Goal: Information Seeking & Learning: Check status

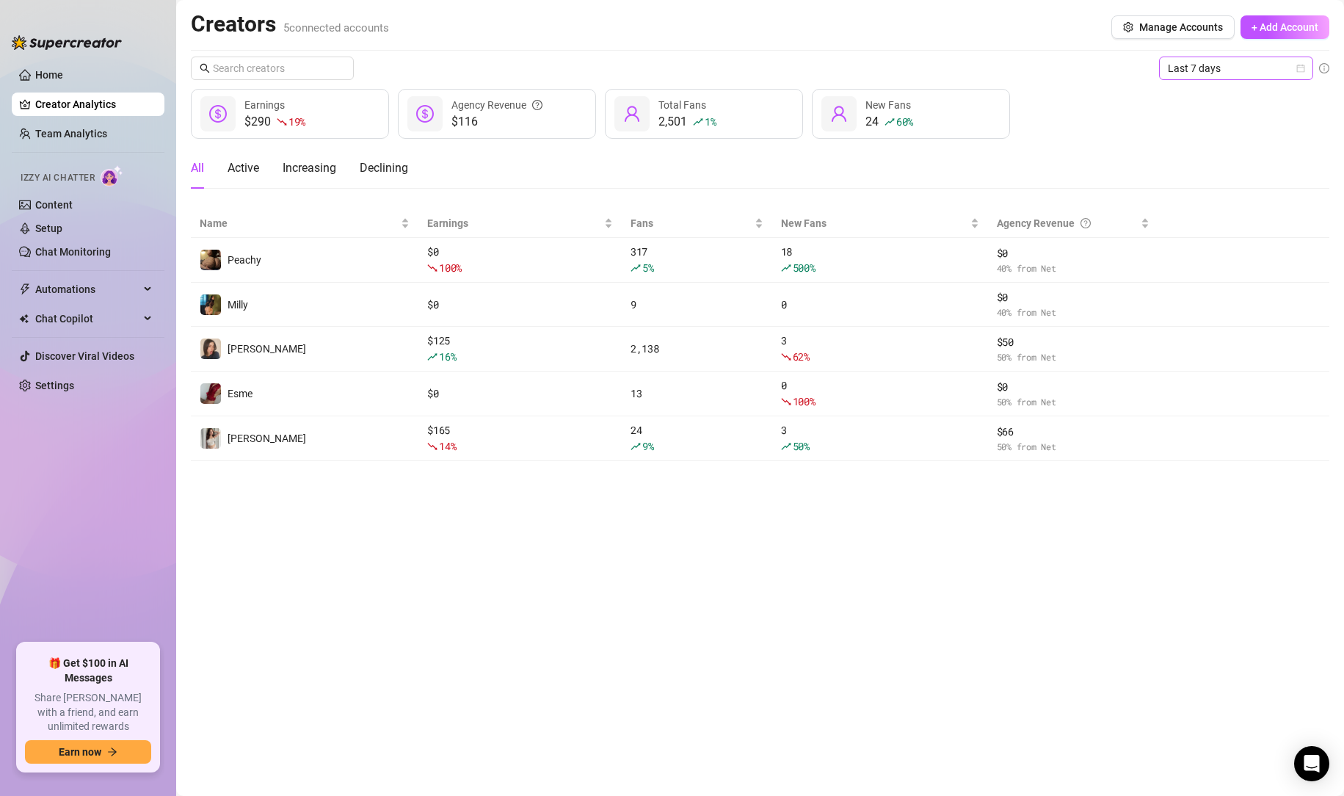
click at [1240, 72] on span "Last 7 days" at bounding box center [1236, 68] width 137 height 22
click at [1212, 101] on div "Last 24 hours" at bounding box center [1236, 98] width 131 height 16
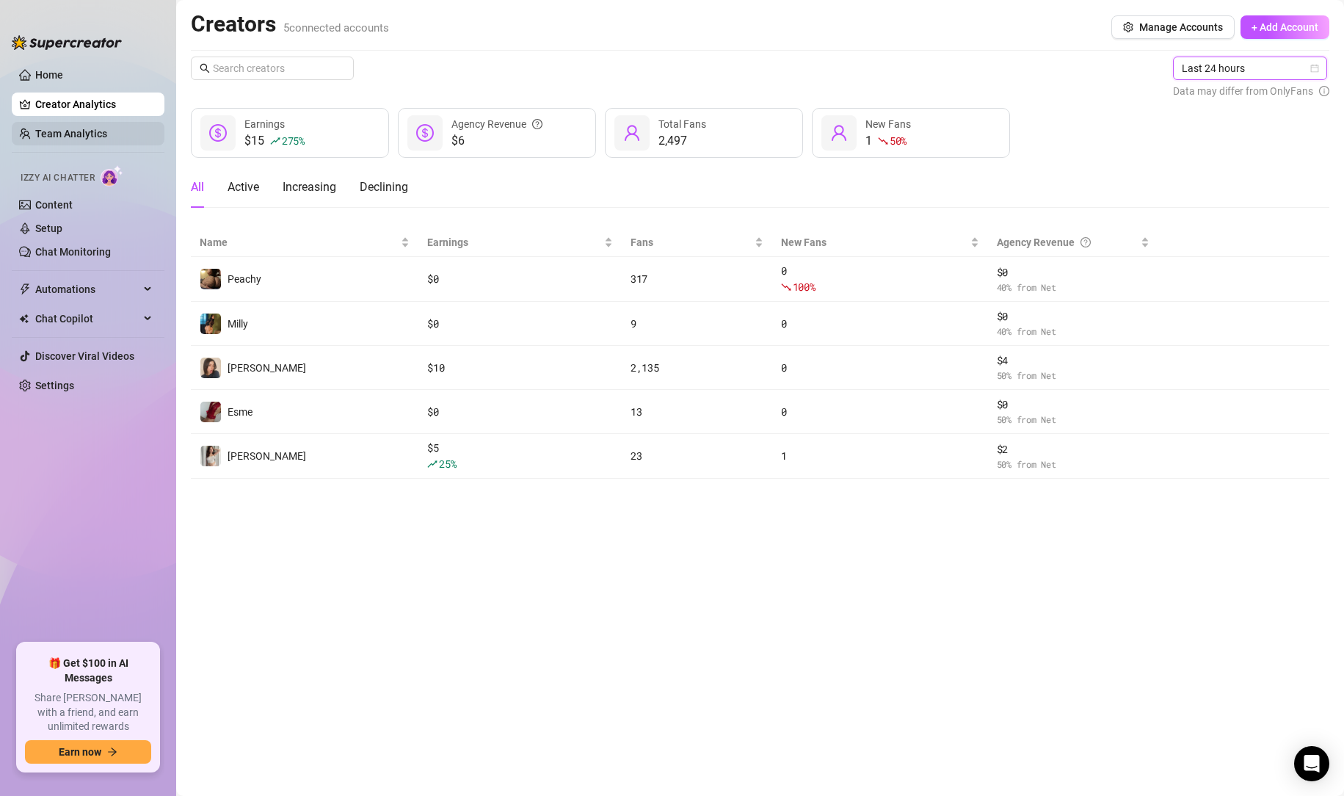
click at [64, 133] on link "Team Analytics" at bounding box center [71, 134] width 72 height 12
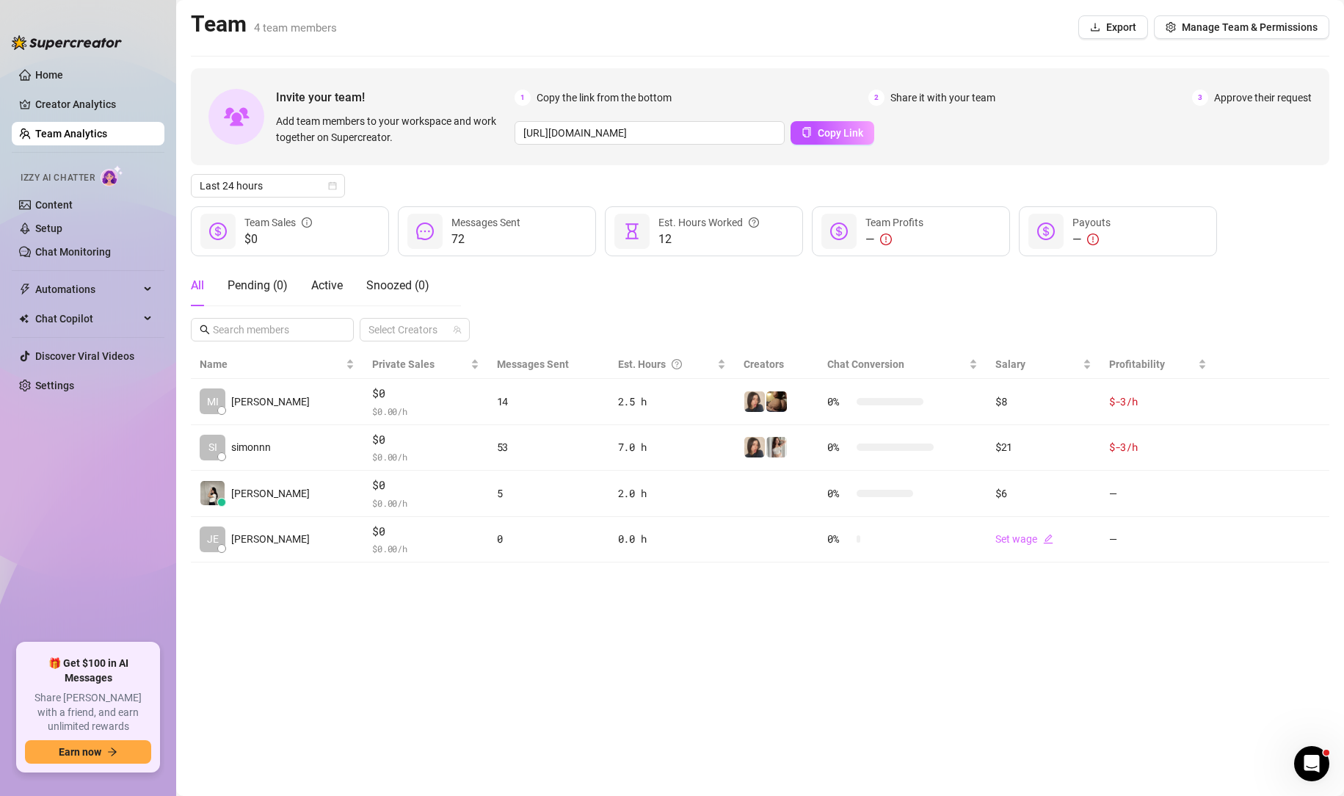
click at [255, 197] on div "Invite your team! Add team members to your workspace and work together on Super…" at bounding box center [760, 315] width 1139 height 494
click at [255, 191] on span "Last 24 hours" at bounding box center [268, 186] width 137 height 22
click at [250, 236] on div "Last 7 days" at bounding box center [268, 239] width 131 height 16
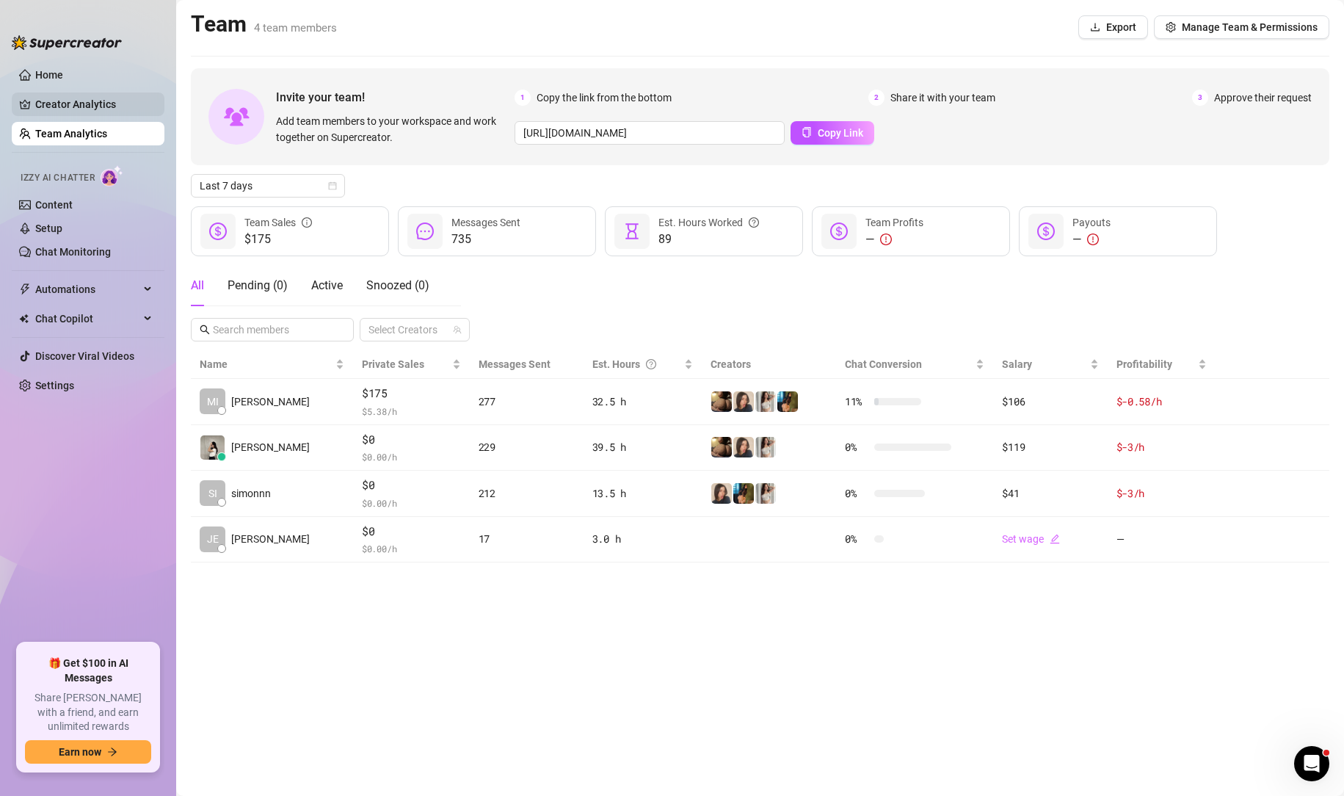
click at [83, 106] on link "Creator Analytics" at bounding box center [93, 104] width 117 height 23
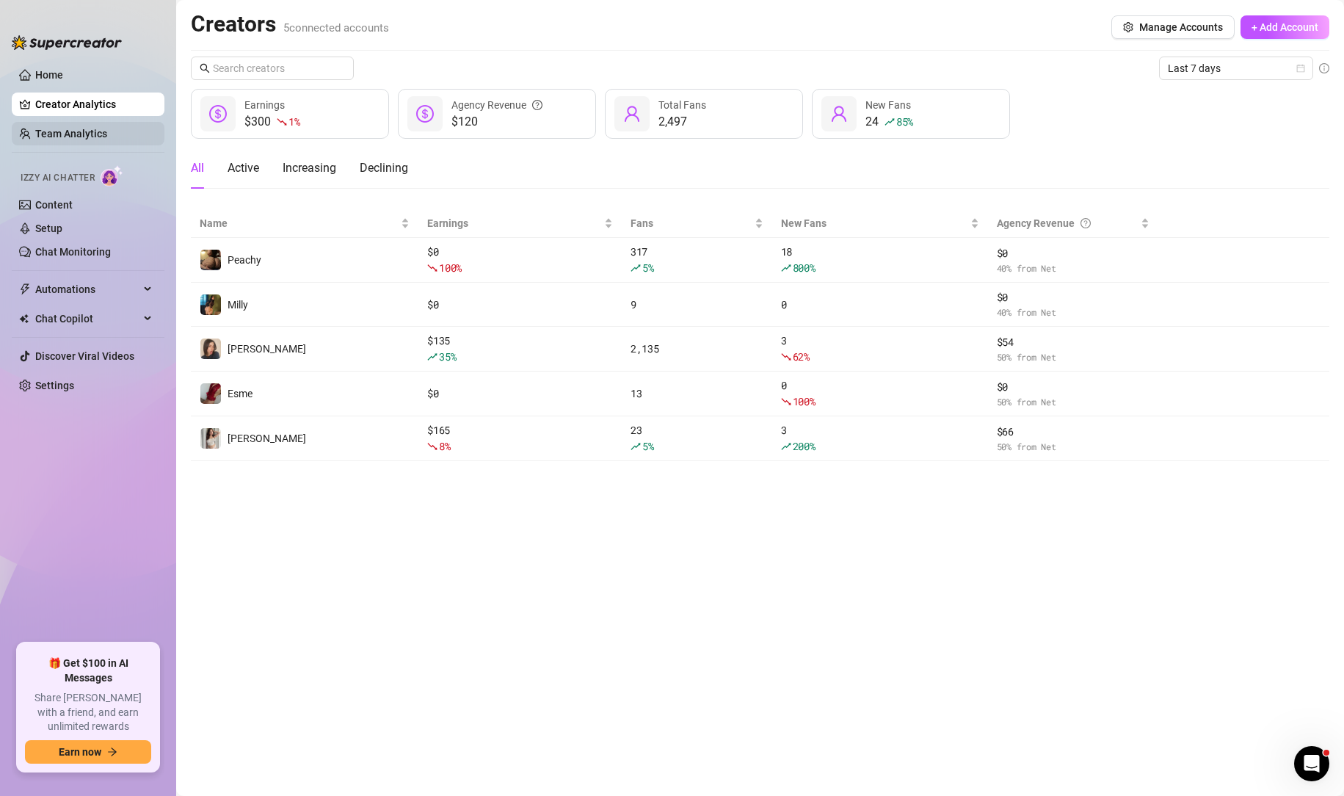
click at [98, 128] on link "Team Analytics" at bounding box center [71, 134] width 72 height 12
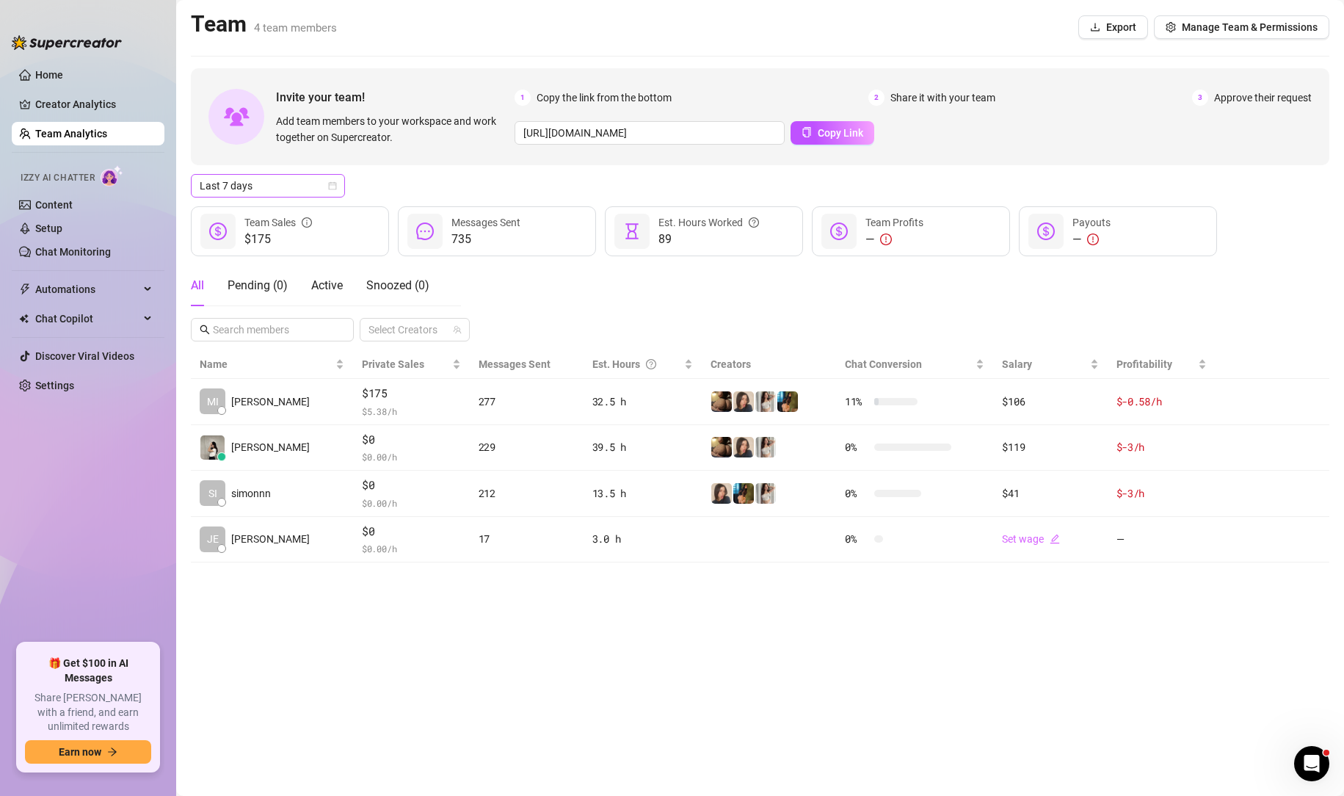
click at [283, 177] on span "Last 7 days" at bounding box center [268, 186] width 137 height 22
click at [271, 206] on div "Last 24 hours" at bounding box center [268, 214] width 148 height 23
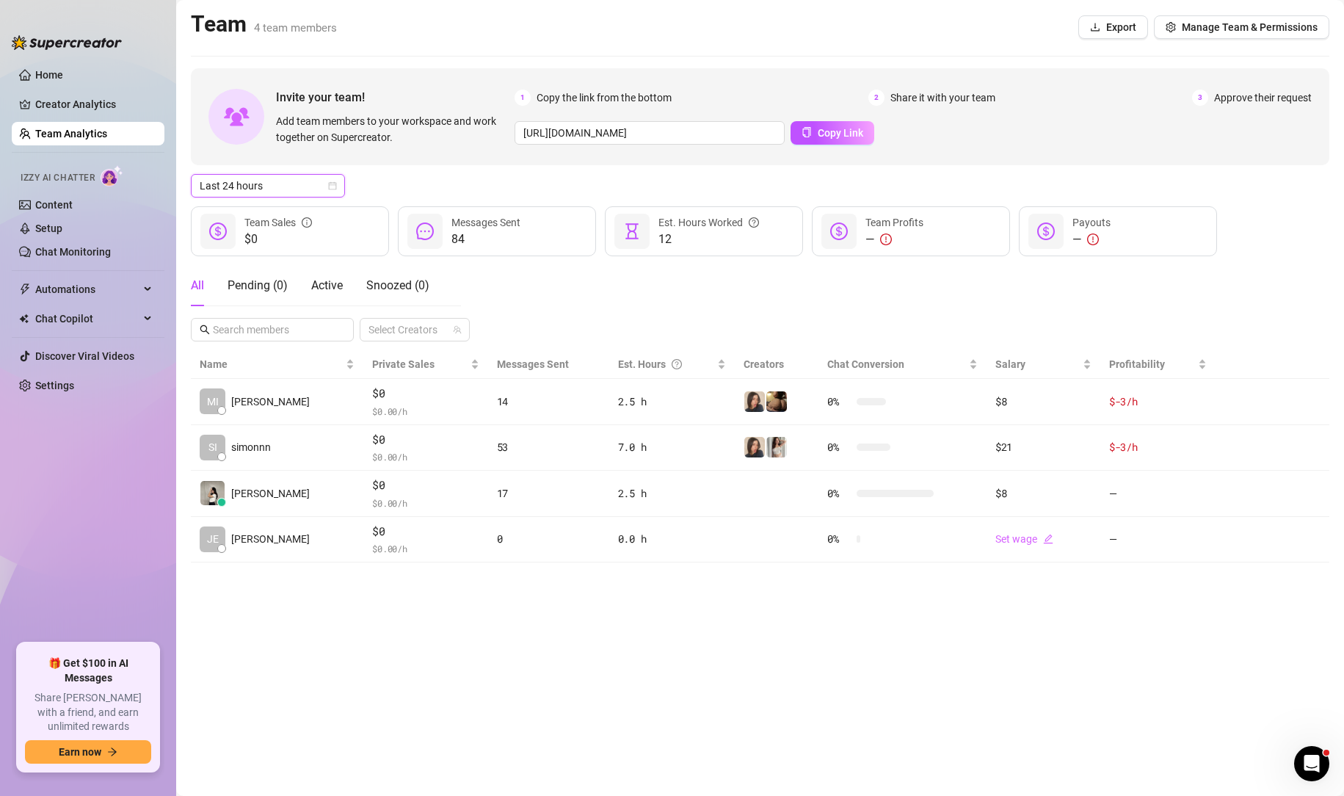
click at [340, 197] on div "Last 24 hours" at bounding box center [268, 185] width 154 height 23
click at [272, 235] on div "Last 7 days" at bounding box center [268, 239] width 131 height 16
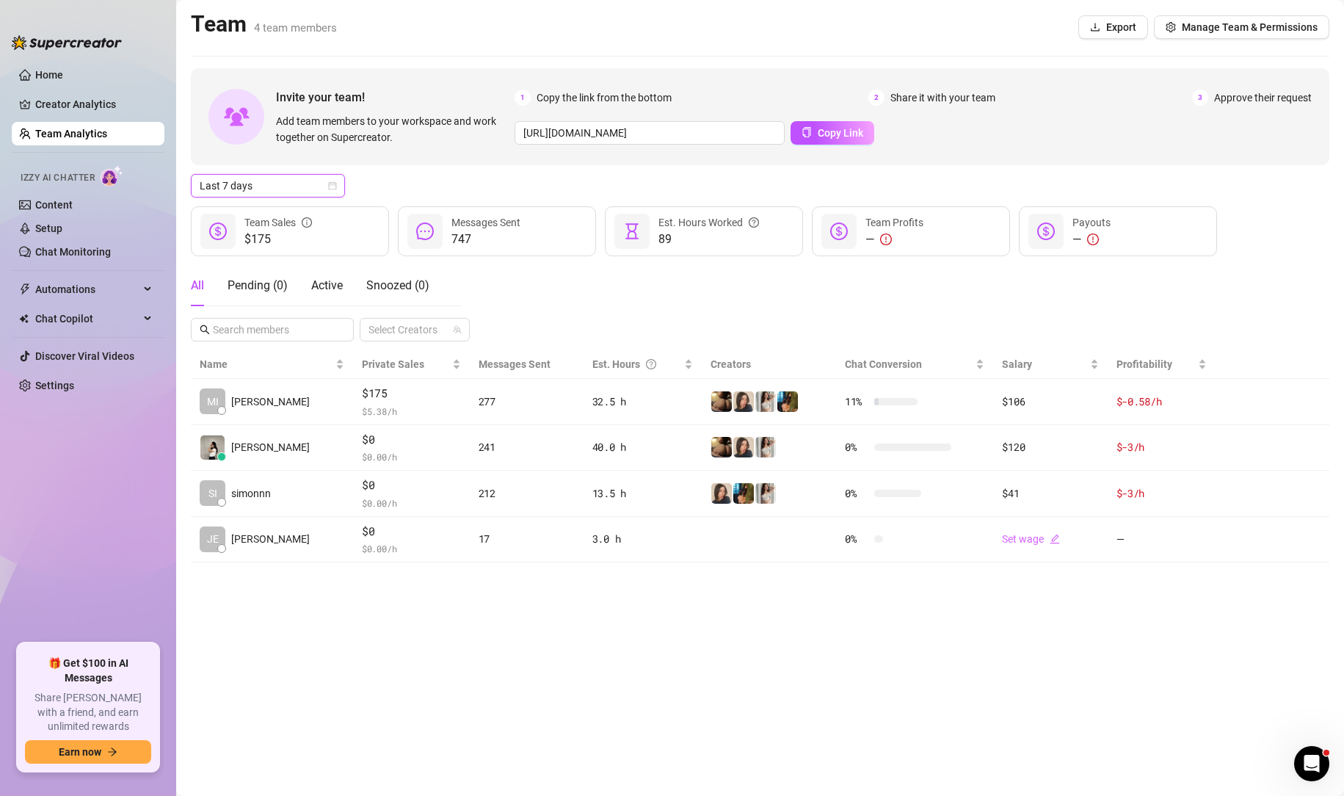
click at [310, 187] on span "Last 7 days" at bounding box center [268, 186] width 137 height 22
click at [448, 185] on div "Last 7 days" at bounding box center [760, 185] width 1139 height 23
